Goal: Task Accomplishment & Management: Complete application form

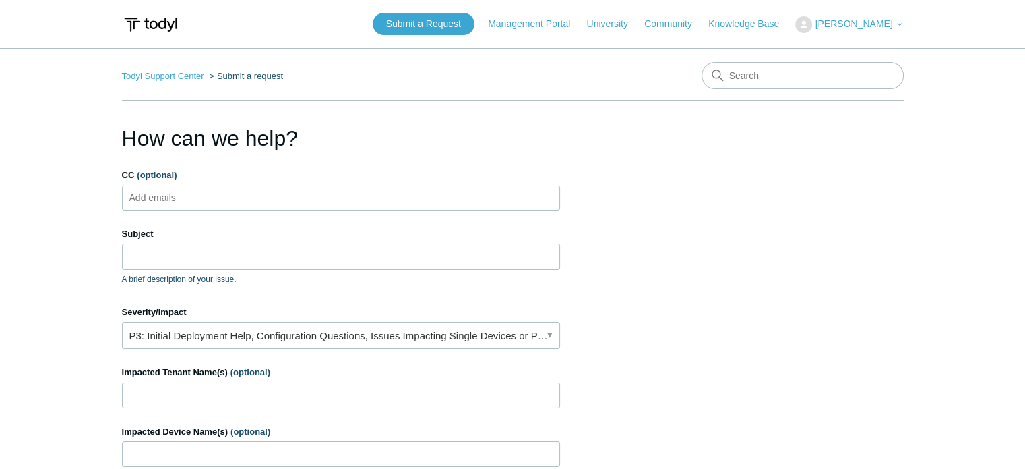
click at [249, 194] on ul "Add emails" at bounding box center [341, 197] width 438 height 25
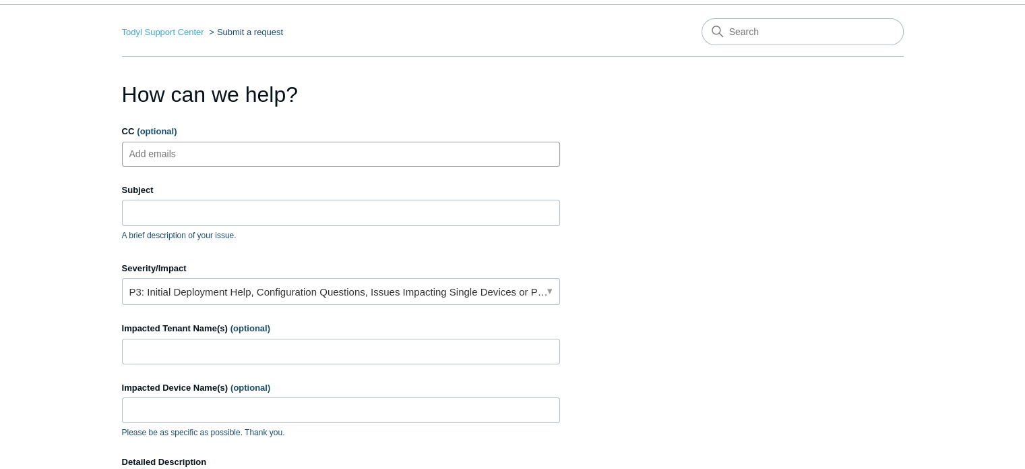
scroll to position [67, 0]
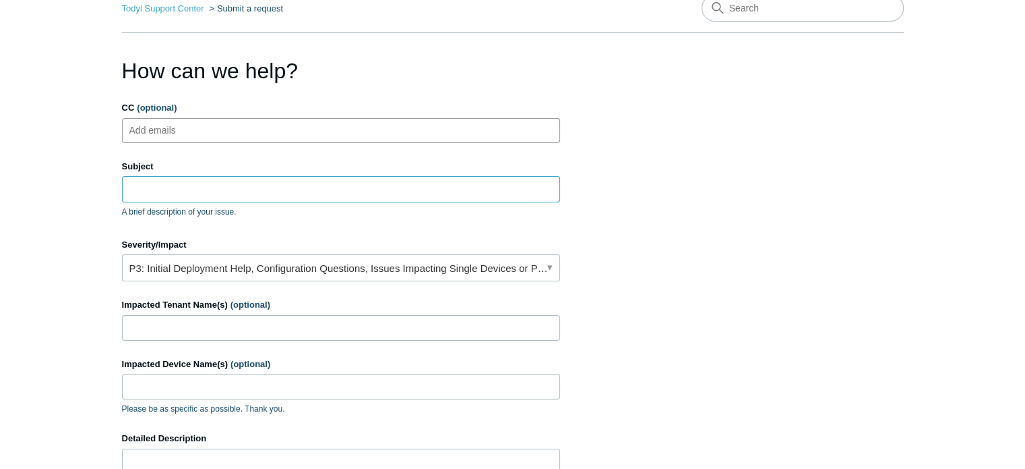
click at [245, 198] on input "Subject" at bounding box center [341, 189] width 438 height 26
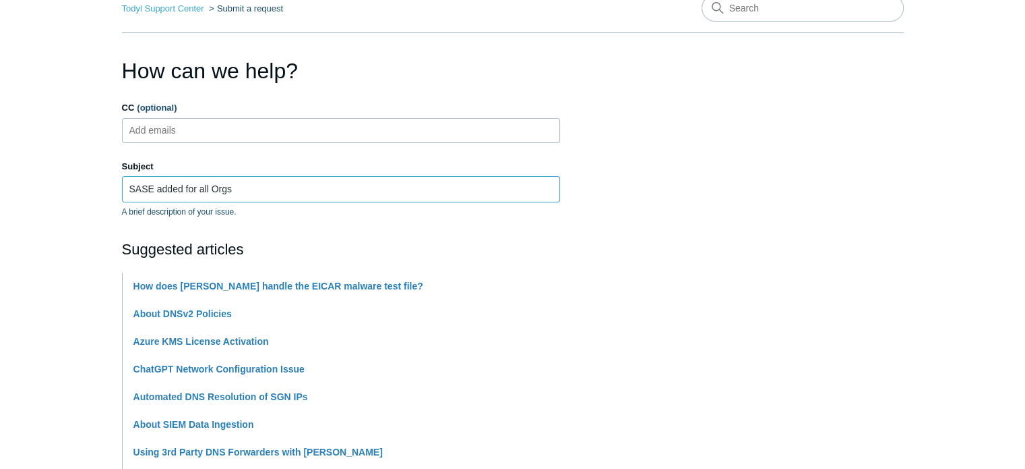
type input "SASE added for all Orgs"
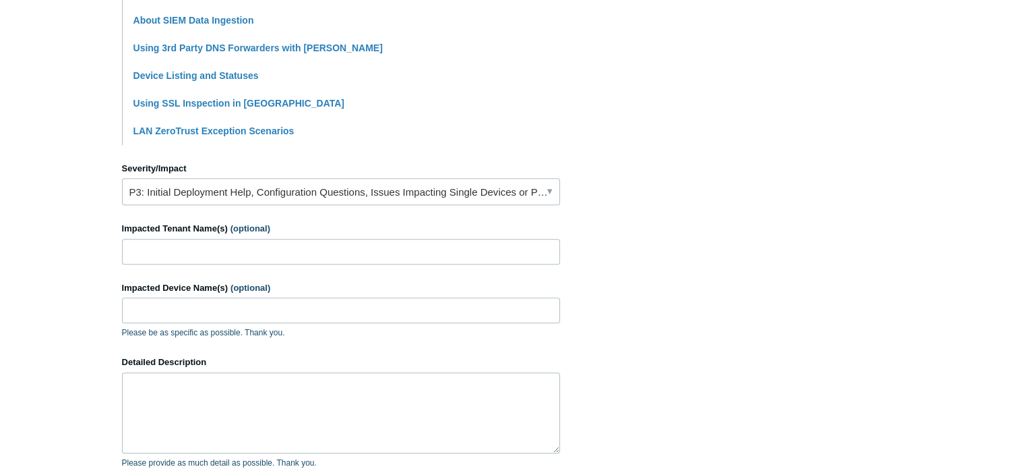
scroll to position [472, 0]
click at [216, 247] on input "Impacted Tenant Name(s) (optional)" at bounding box center [341, 251] width 438 height 26
type input "All tenants"
click at [189, 297] on input "Impacted Device Name(s) (optional)" at bounding box center [341, 310] width 438 height 26
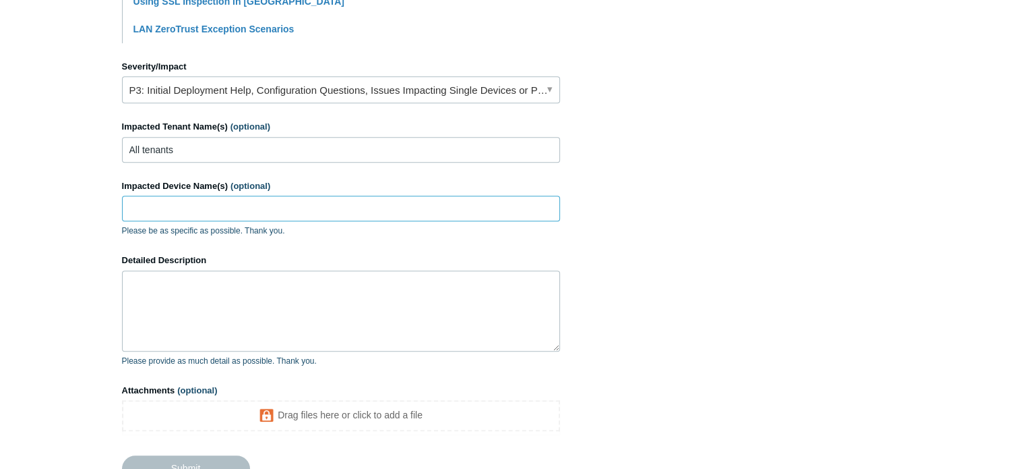
scroll to position [607, 0]
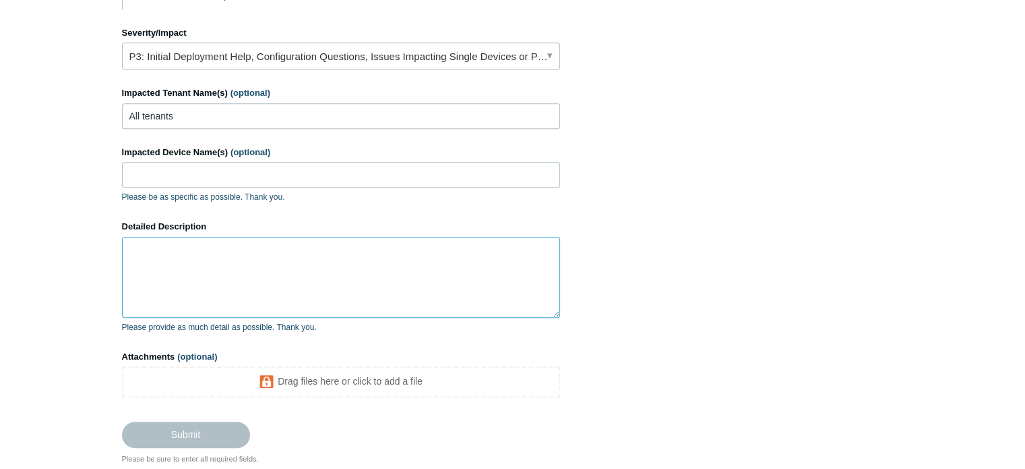
click at [179, 274] on textarea "Detailed Description" at bounding box center [341, 277] width 438 height 81
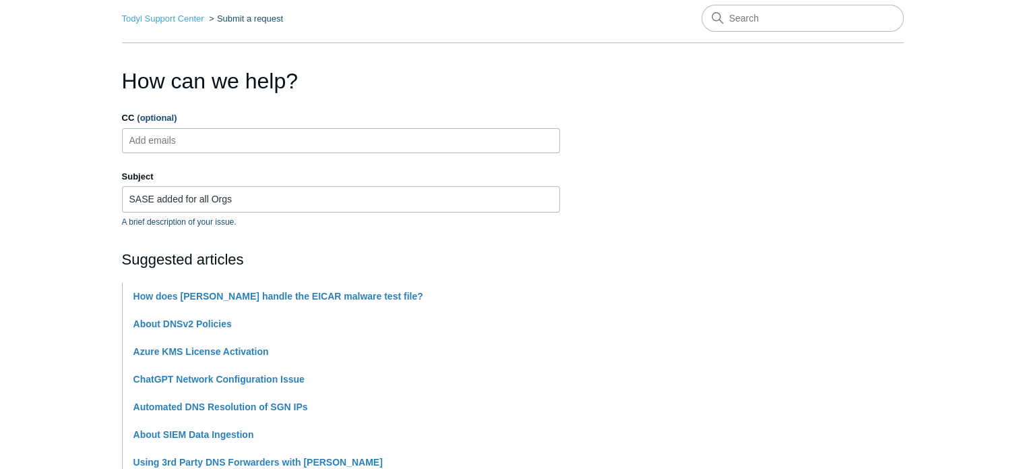
scroll to position [0, 0]
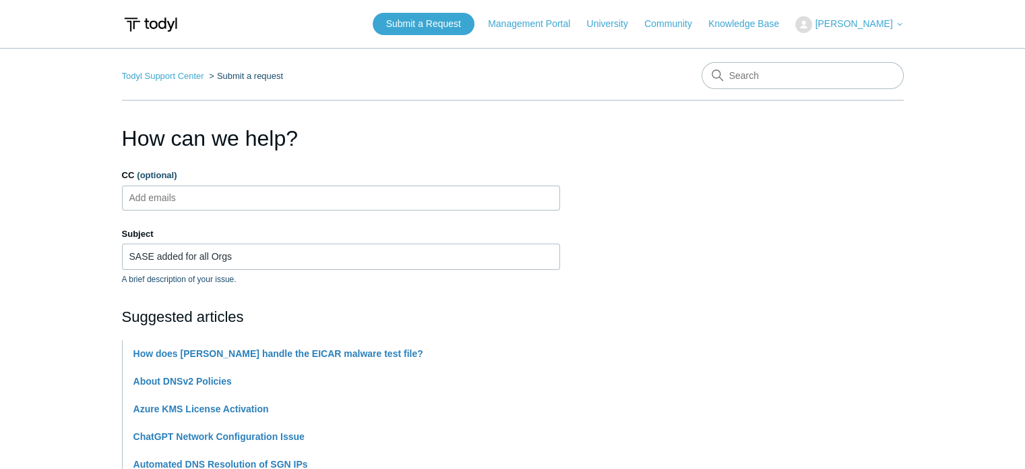
type textarea "Hello Team, I recently enabled SASE for a few select devices in our tenant Vigi…"
click at [295, 200] on ul "Add emails" at bounding box center [341, 197] width 438 height 25
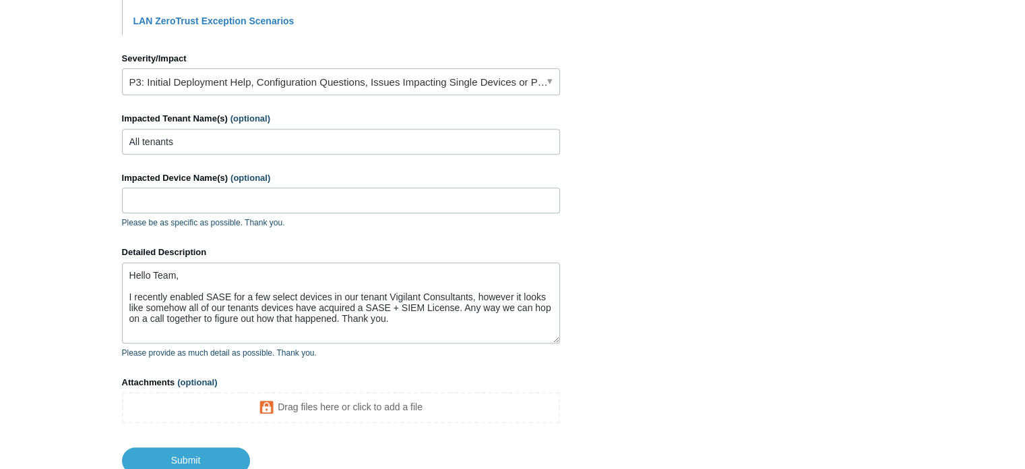
scroll to position [674, 0]
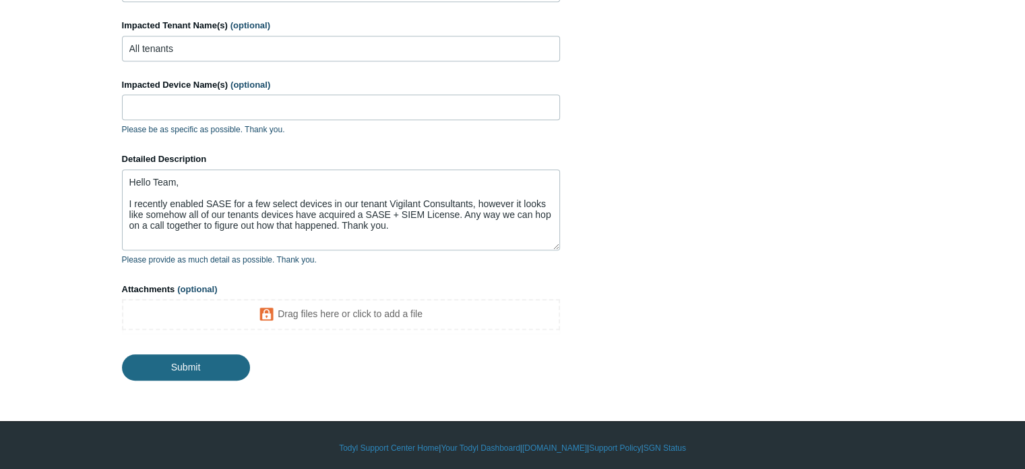
type input "gerty.tsinnie@917solutions.com"
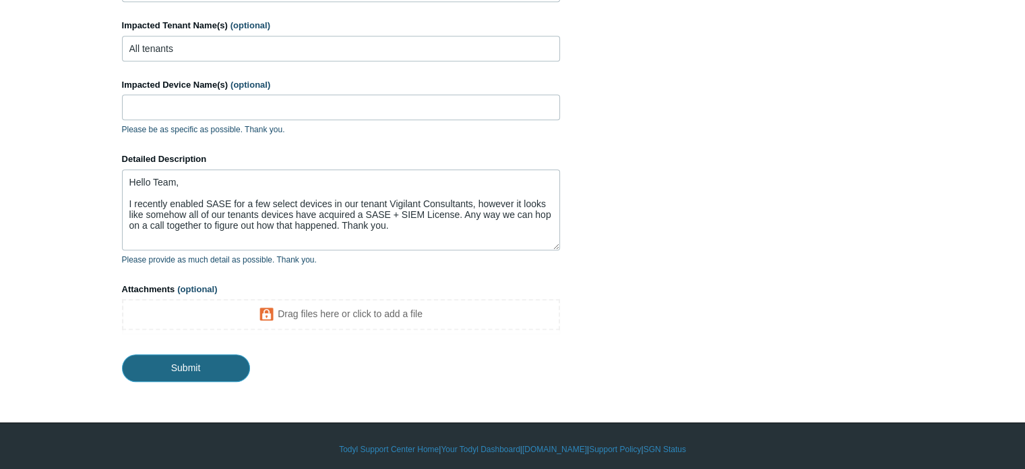
click at [224, 372] on input "Submit" at bounding box center [186, 367] width 128 height 27
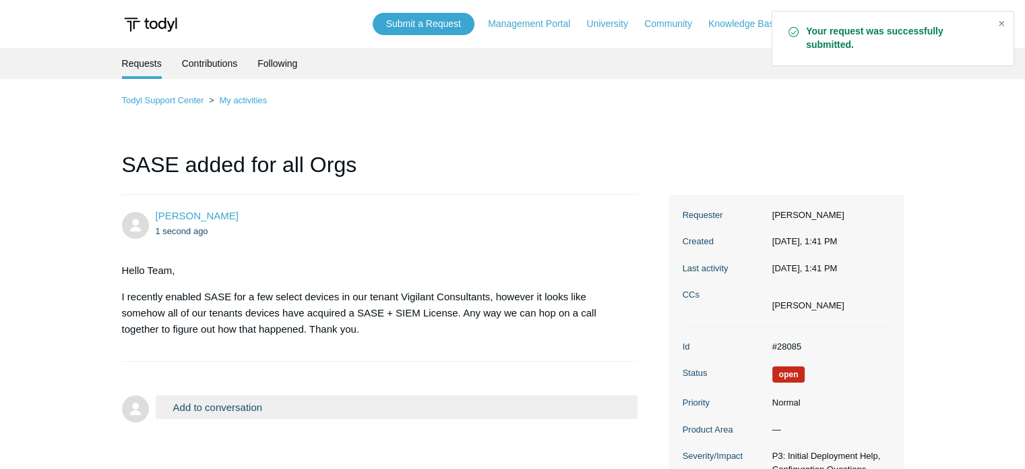
click at [1003, 24] on div "Close" at bounding box center [1001, 23] width 19 height 19
click at [850, 20] on span "[PERSON_NAME]" at bounding box center [854, 23] width 78 height 11
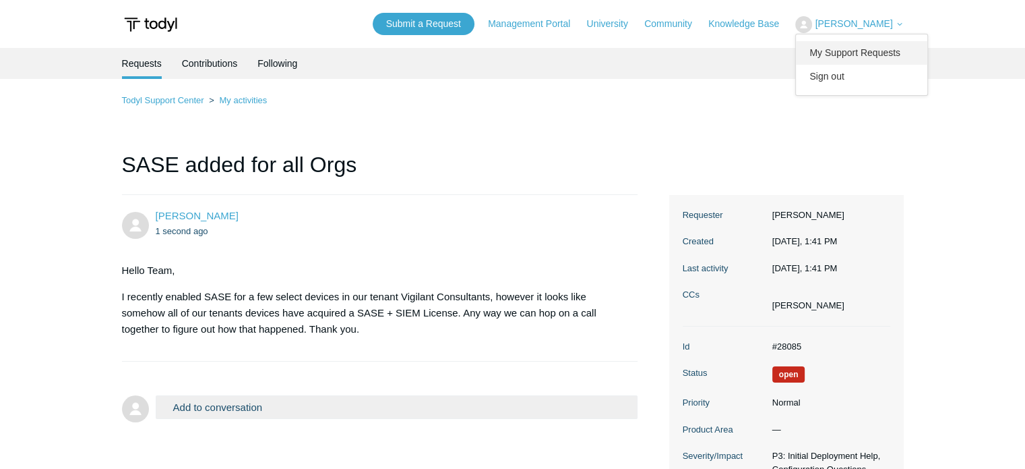
click at [843, 47] on link "My Support Requests" at bounding box center [861, 53] width 131 height 24
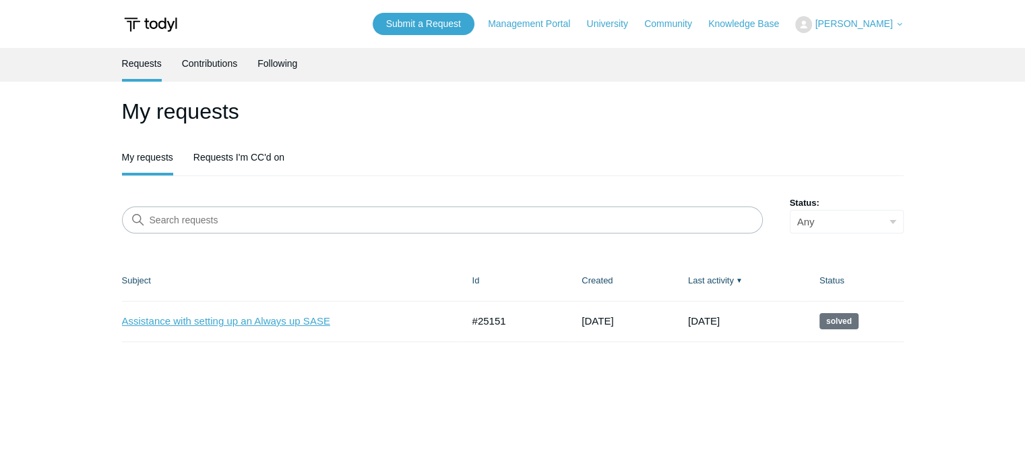
click at [309, 326] on link "Assistance with setting up an Always up SASE" at bounding box center [282, 322] width 320 height 16
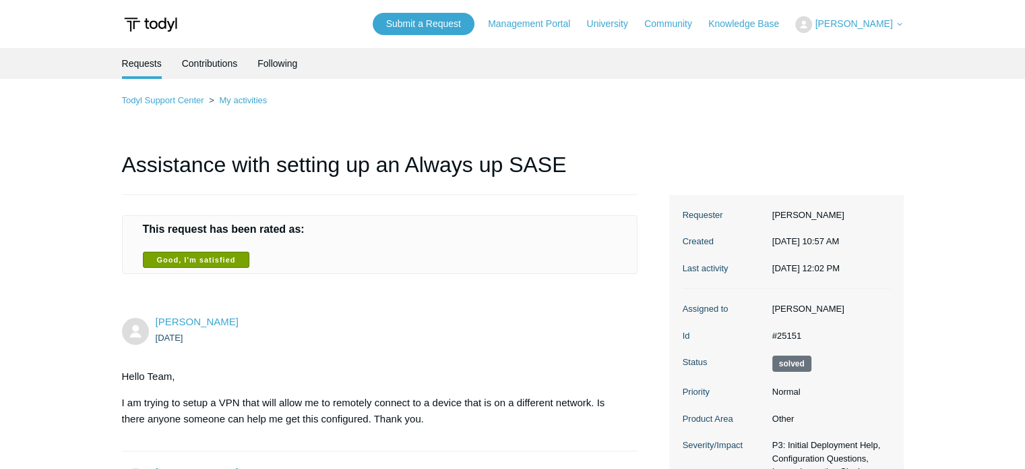
scroll to position [67, 0]
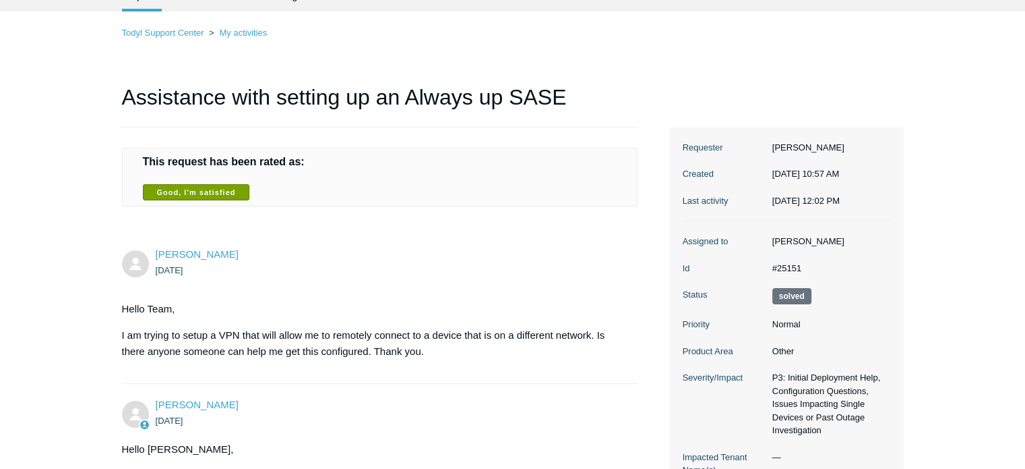
click at [218, 191] on label "Good, I'm satisfied" at bounding box center [196, 192] width 107 height 16
click at [0, 0] on input "Good, I'm satisfied" at bounding box center [0, 0] width 0 height 0
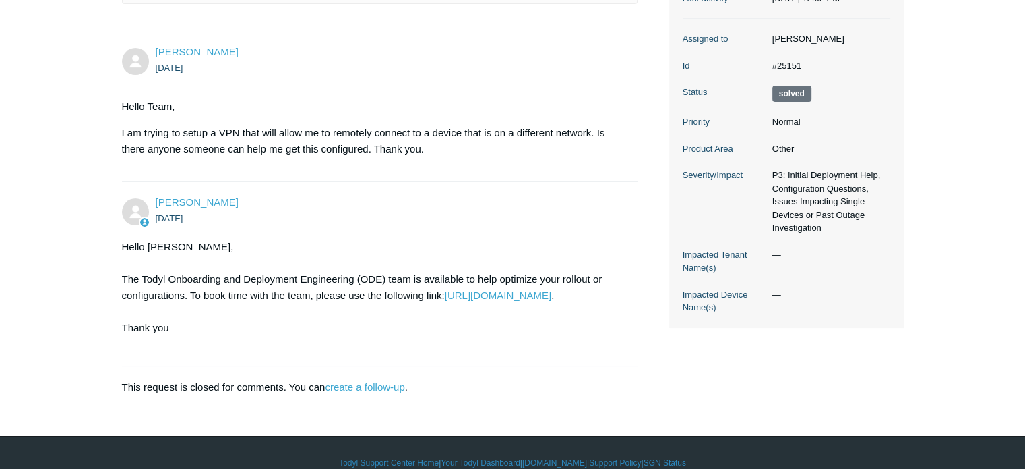
scroll to position [0, 0]
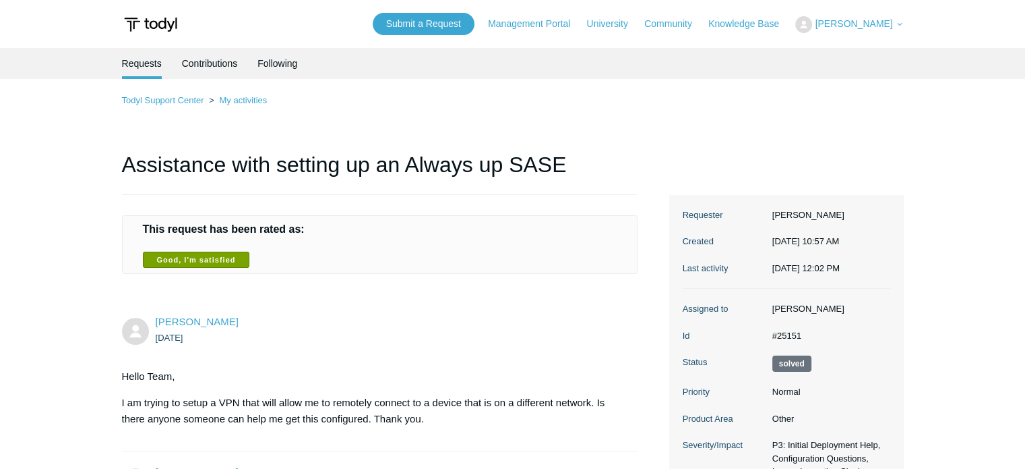
click at [876, 19] on span "[PERSON_NAME]" at bounding box center [854, 23] width 78 height 11
click at [854, 53] on link "My Support Requests" at bounding box center [861, 53] width 131 height 24
